Goal: Task Accomplishment & Management: Complete application form

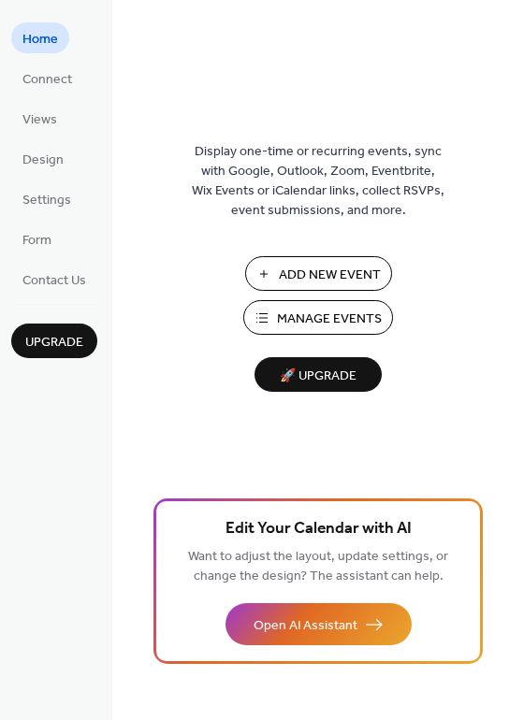
click at [290, 281] on span "Add New Event" at bounding box center [330, 276] width 102 height 20
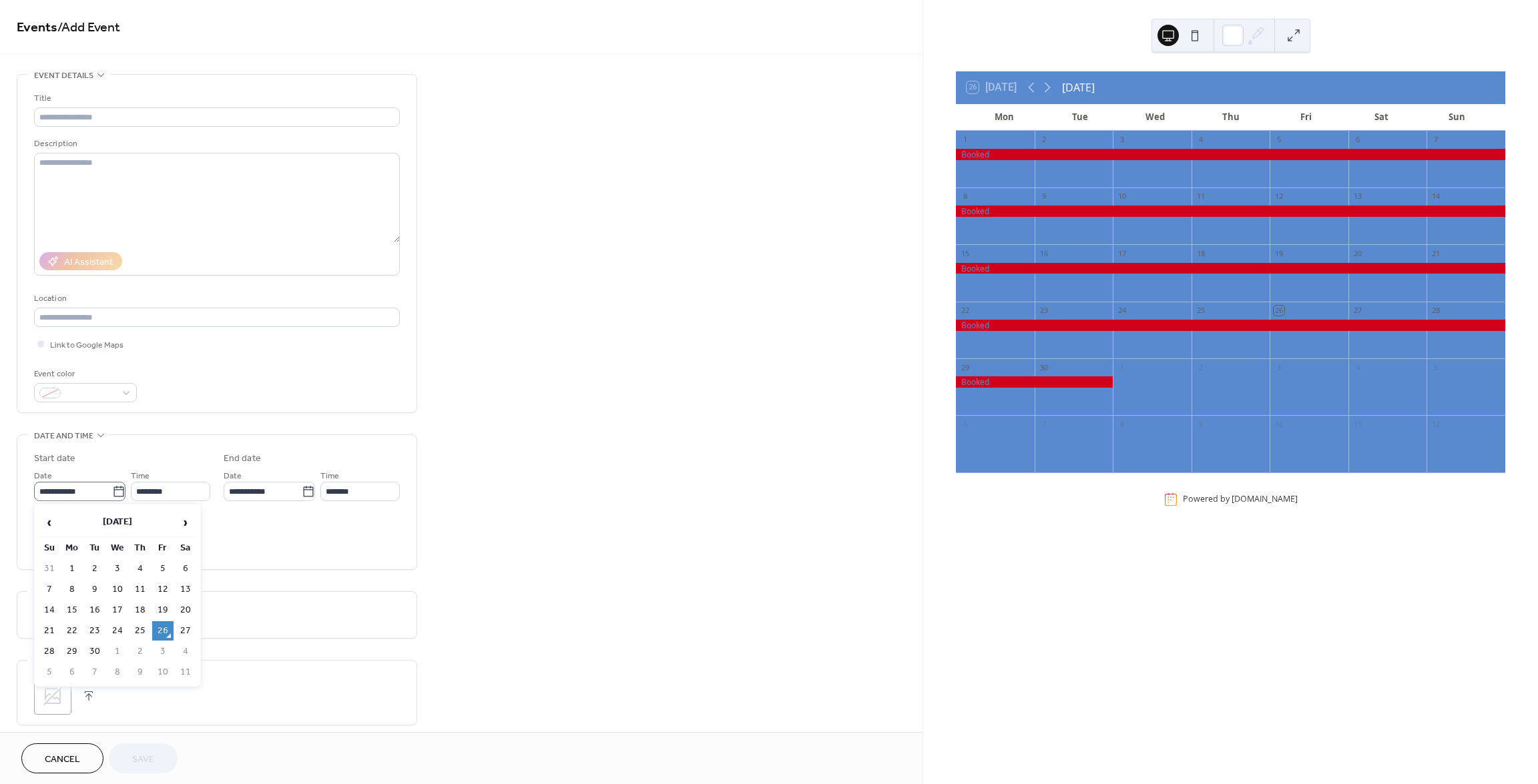
click at [113, 489] on icon at bounding box center [118, 492] width 14 height 14
click at [112, 489] on input "**********" at bounding box center [73, 491] width 78 height 19
click at [181, 524] on span "›" at bounding box center [186, 522] width 20 height 26
click at [1048, 86] on icon at bounding box center [1047, 87] width 16 height 16
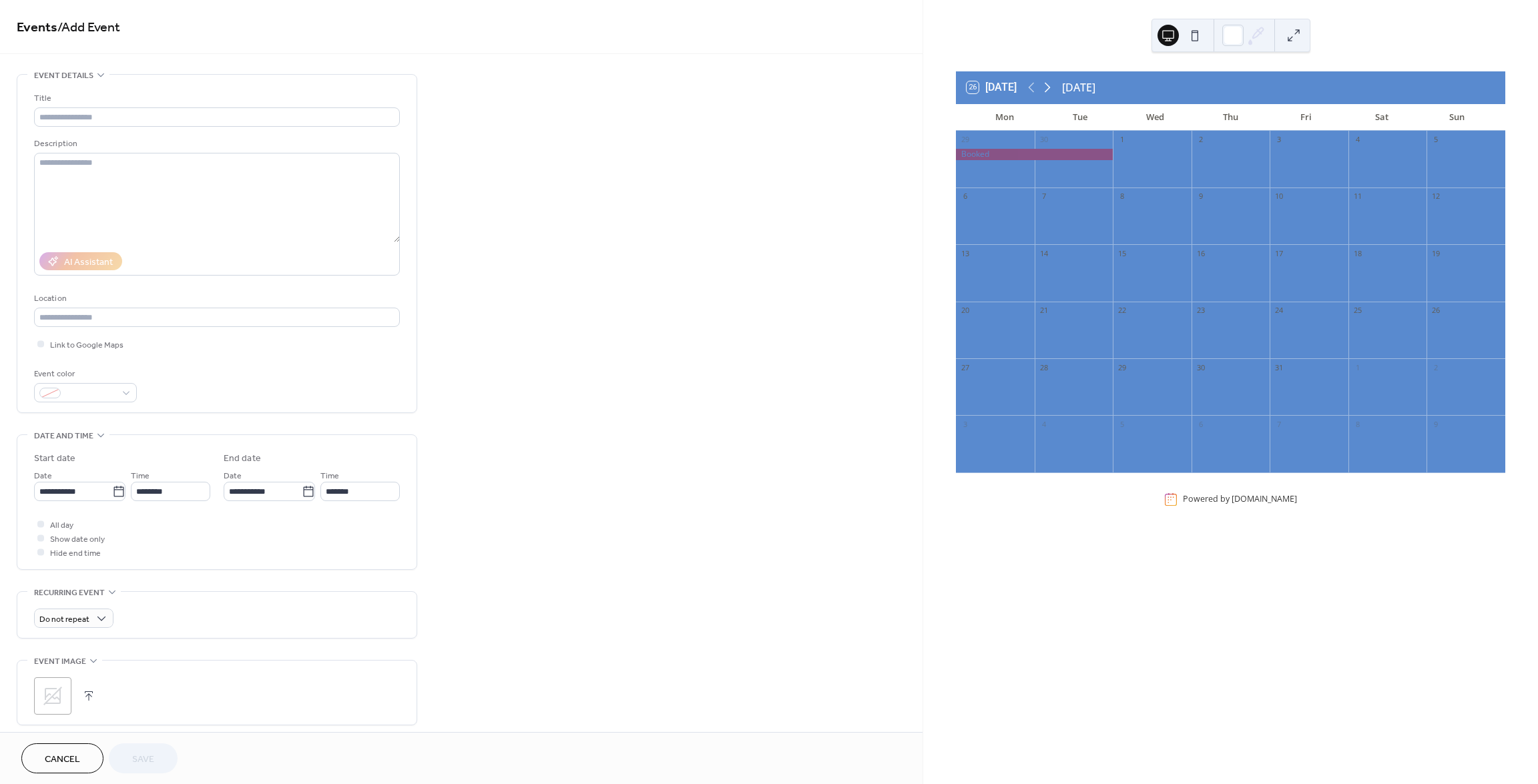
click at [1048, 86] on icon at bounding box center [1047, 87] width 16 height 16
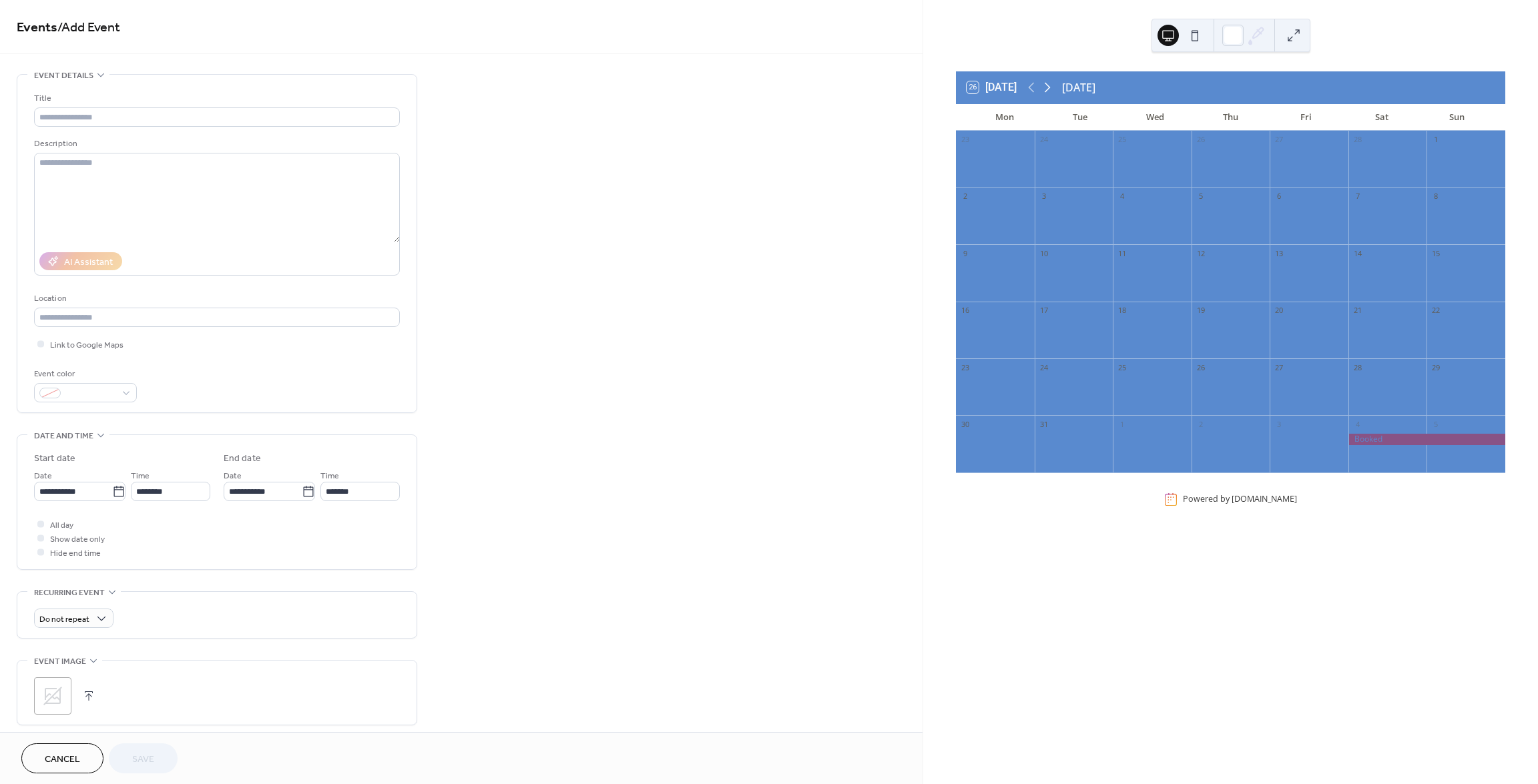
click at [1048, 86] on icon at bounding box center [1047, 87] width 16 height 16
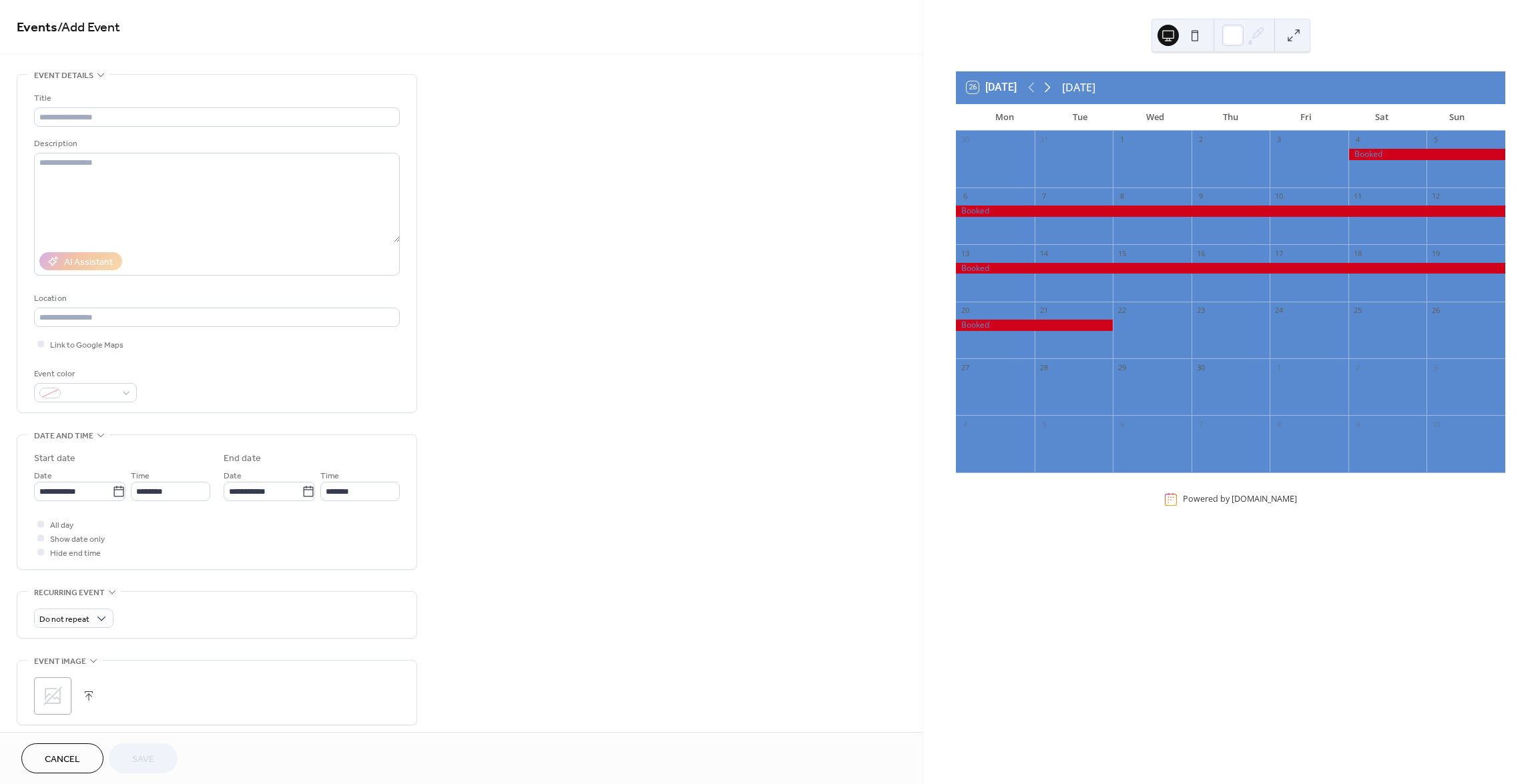
click at [1048, 86] on icon at bounding box center [1047, 87] width 16 height 16
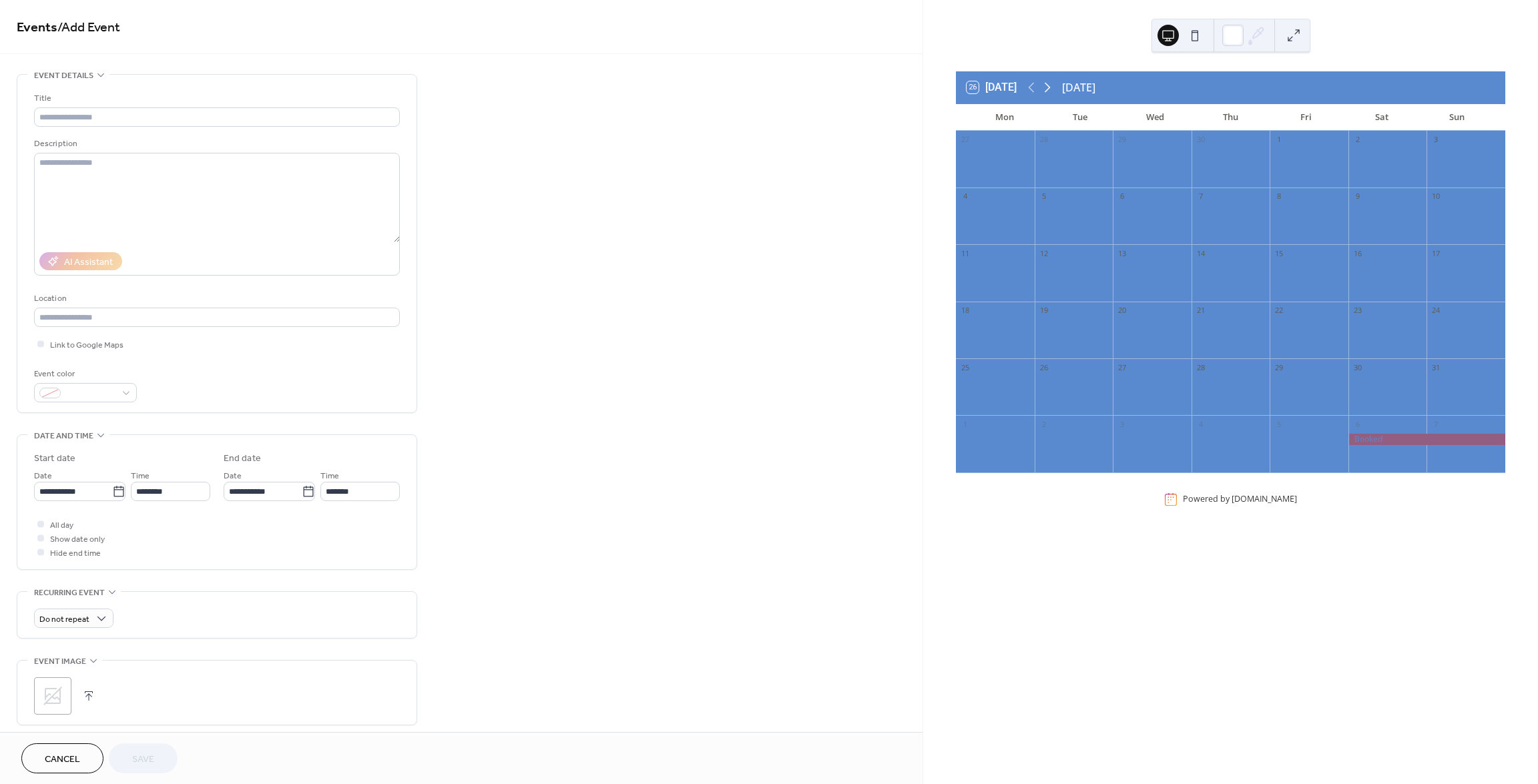
click at [1048, 86] on icon at bounding box center [1047, 87] width 16 height 16
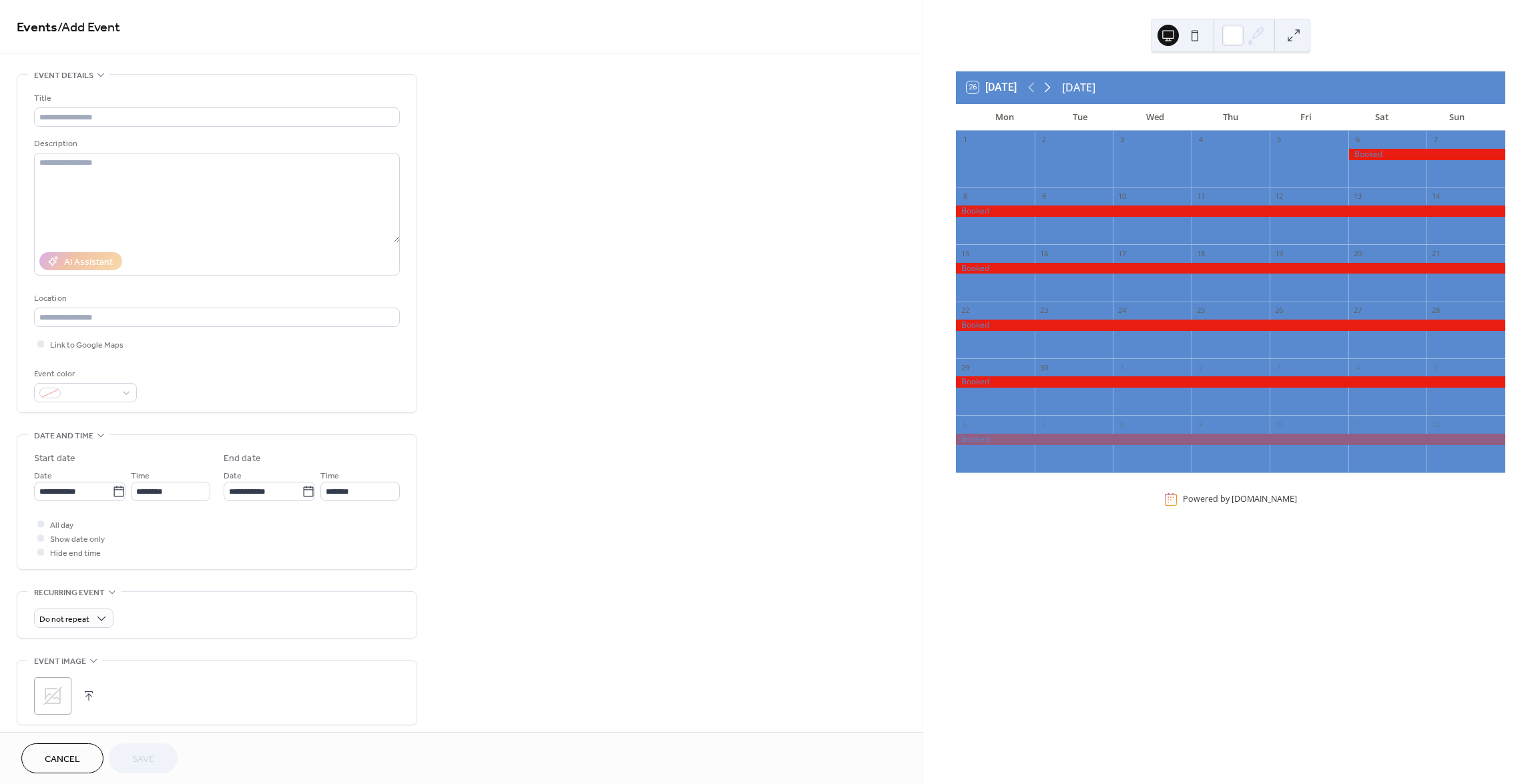
click at [1048, 86] on icon at bounding box center [1047, 87] width 16 height 16
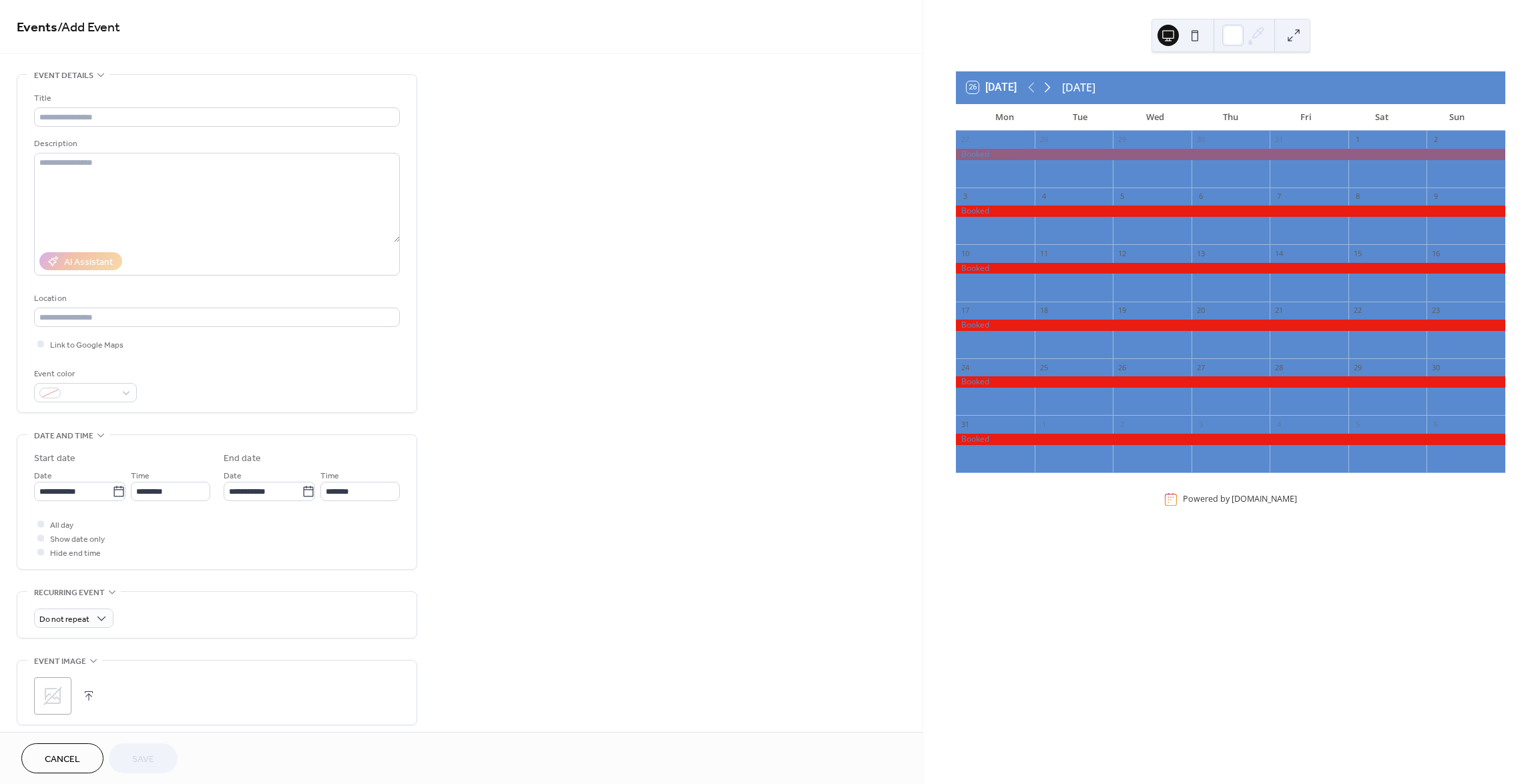
click at [1048, 86] on icon at bounding box center [1047, 87] width 16 height 16
